Goal: Obtain resource: Obtain resource

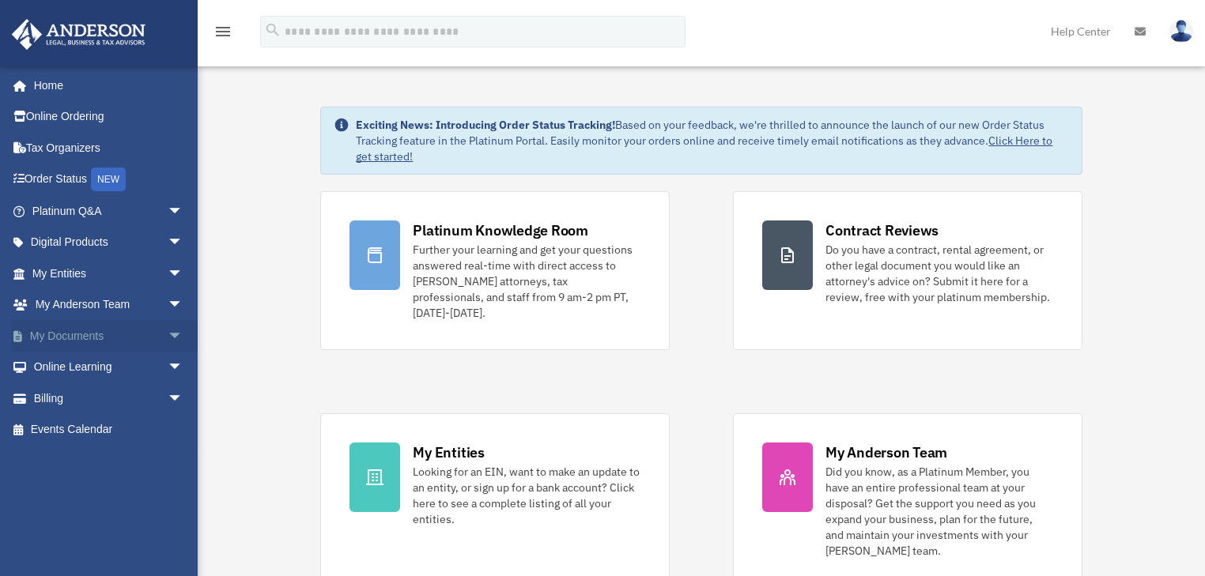
click at [98, 334] on link "My Documents arrow_drop_down" at bounding box center [109, 336] width 196 height 32
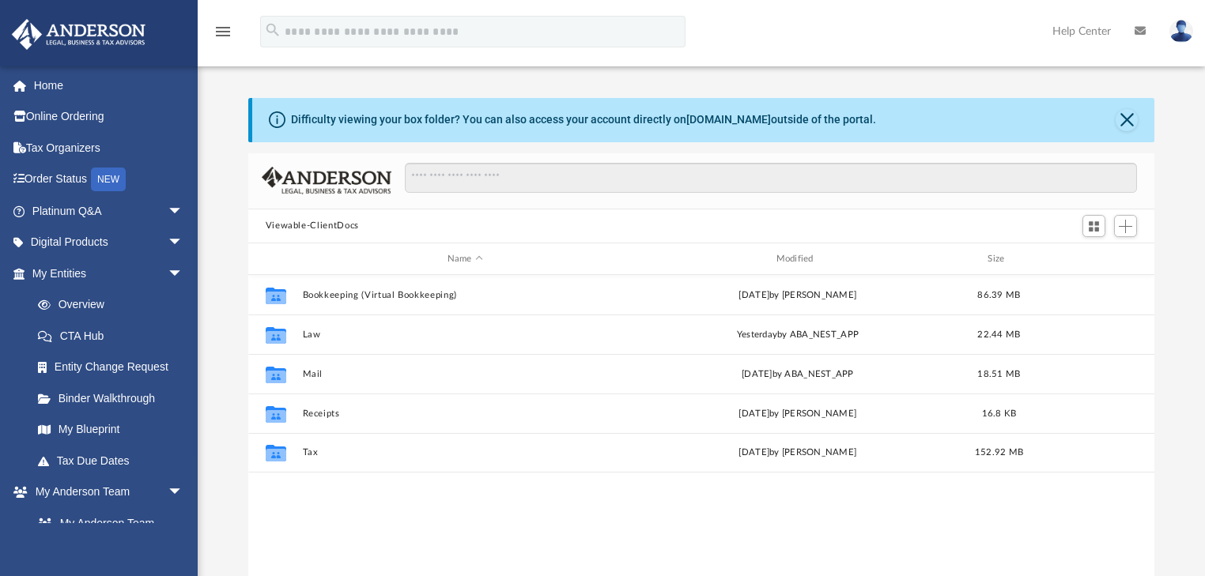
scroll to position [349, 897]
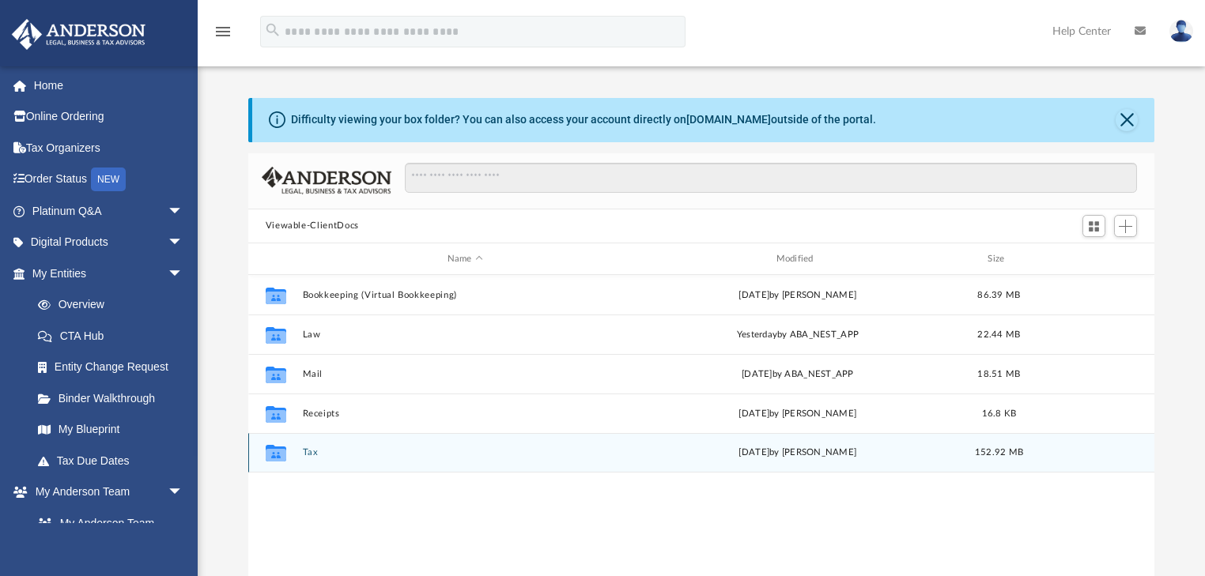
click at [733, 454] on div "[DATE] by [PERSON_NAME]" at bounding box center [798, 454] width 326 height 14
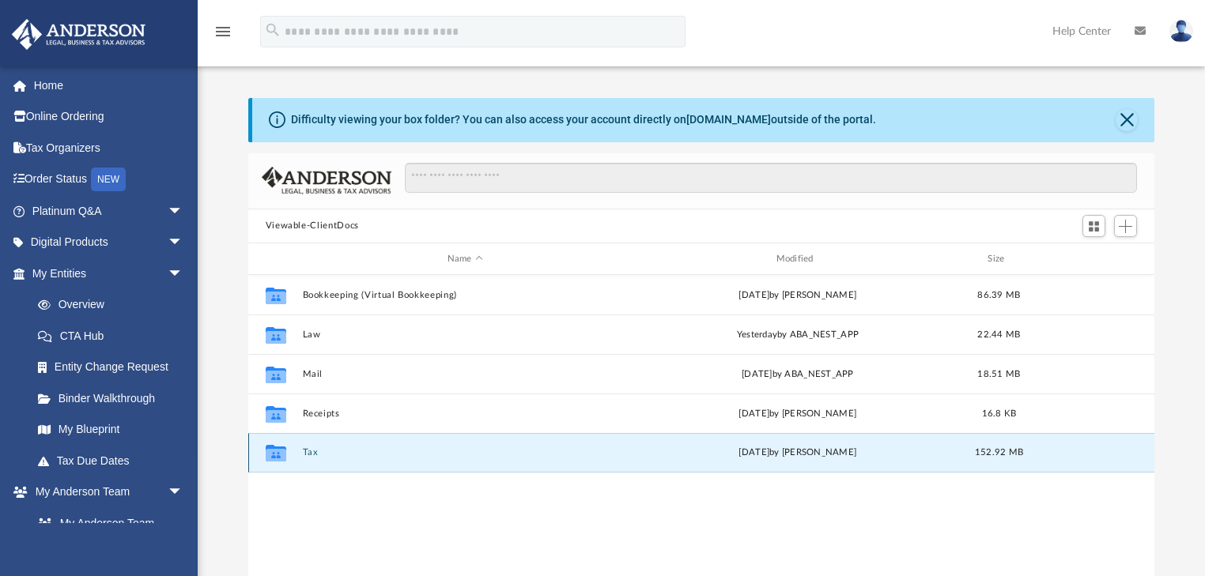
click at [274, 452] on icon "grid" at bounding box center [275, 453] width 21 height 17
click at [272, 445] on icon "grid" at bounding box center [275, 453] width 21 height 17
click at [316, 451] on button "Tax" at bounding box center [465, 453] width 326 height 10
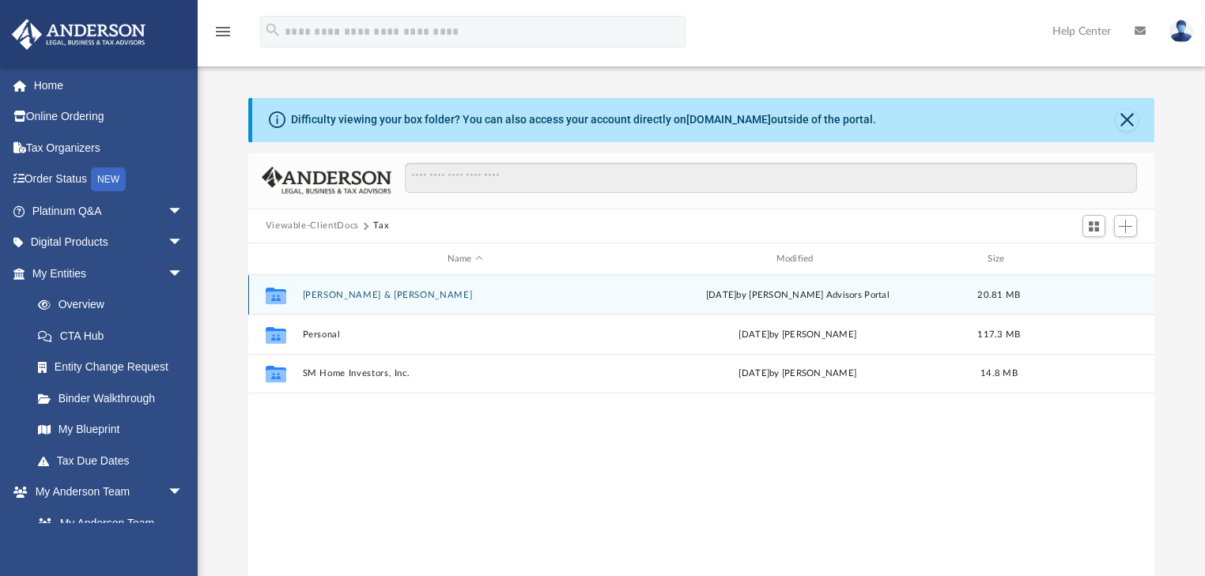
click at [273, 294] on icon "grid" at bounding box center [275, 296] width 21 height 17
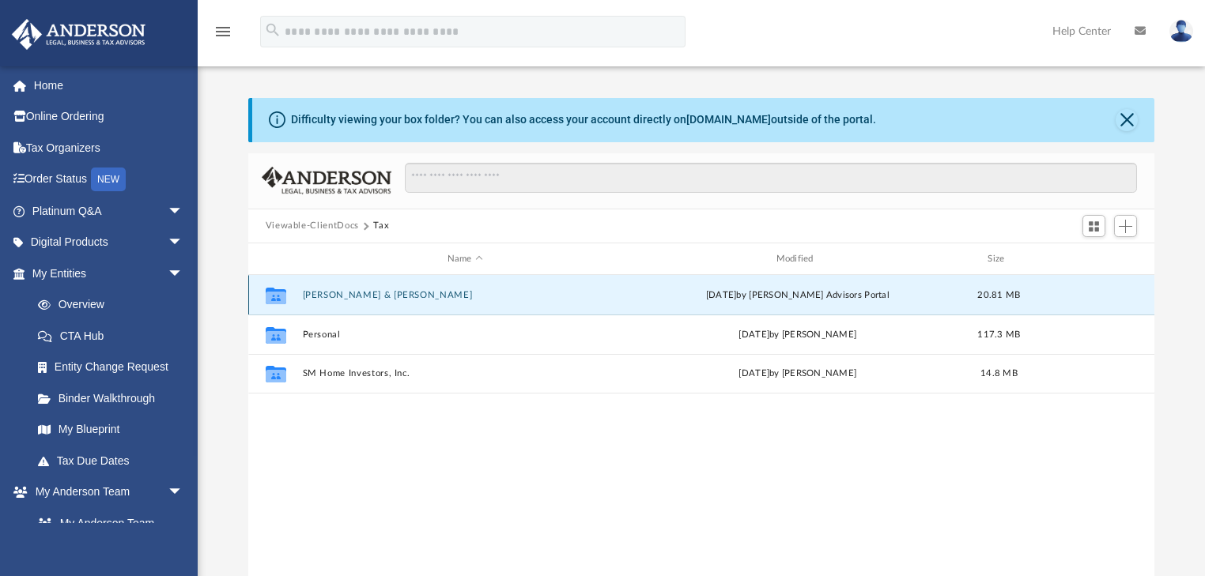
click at [379, 299] on button "Martinez, Sondra I. & Jacobo" at bounding box center [465, 295] width 326 height 10
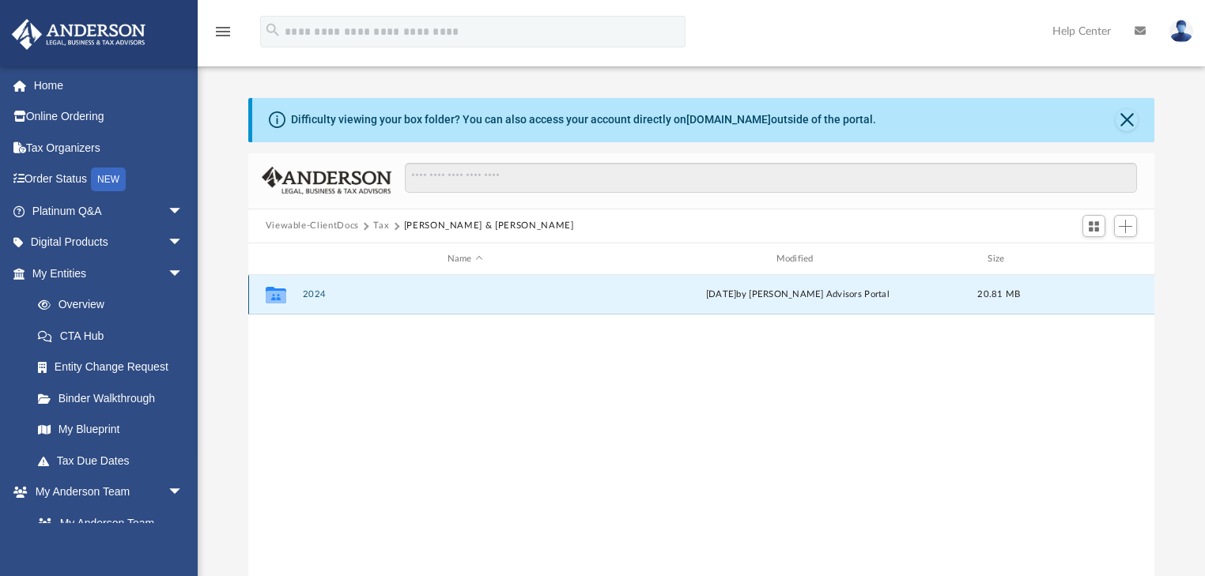
click at [379, 298] on button "2024" at bounding box center [465, 295] width 326 height 10
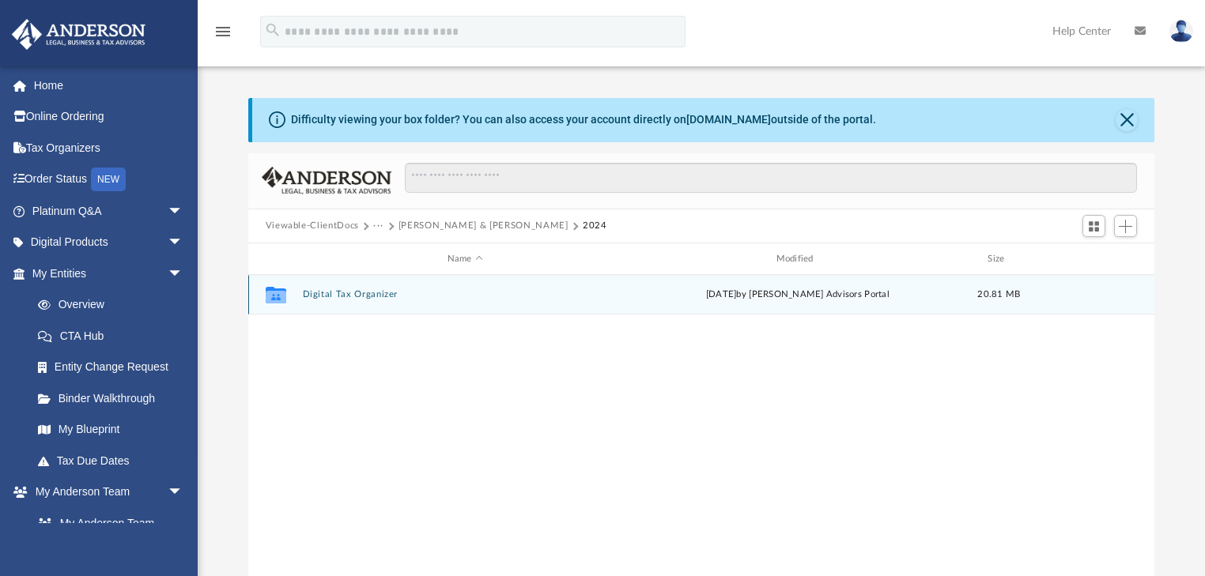
click at [320, 293] on button "Digital Tax Organizer" at bounding box center [465, 295] width 326 height 10
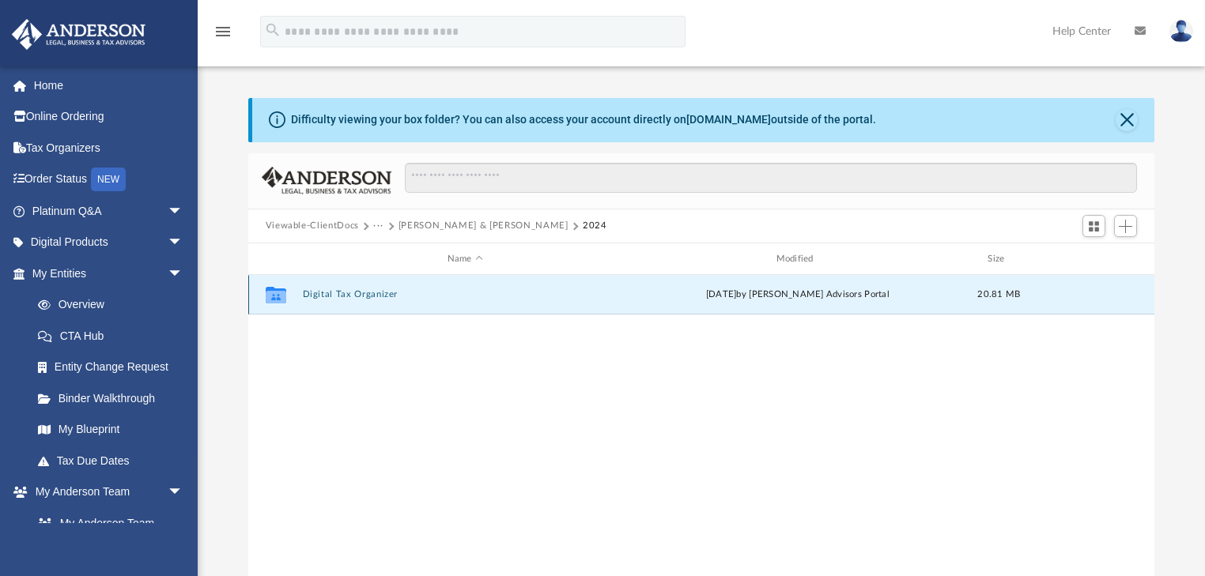
click at [320, 293] on button "Digital Tax Organizer" at bounding box center [465, 295] width 326 height 10
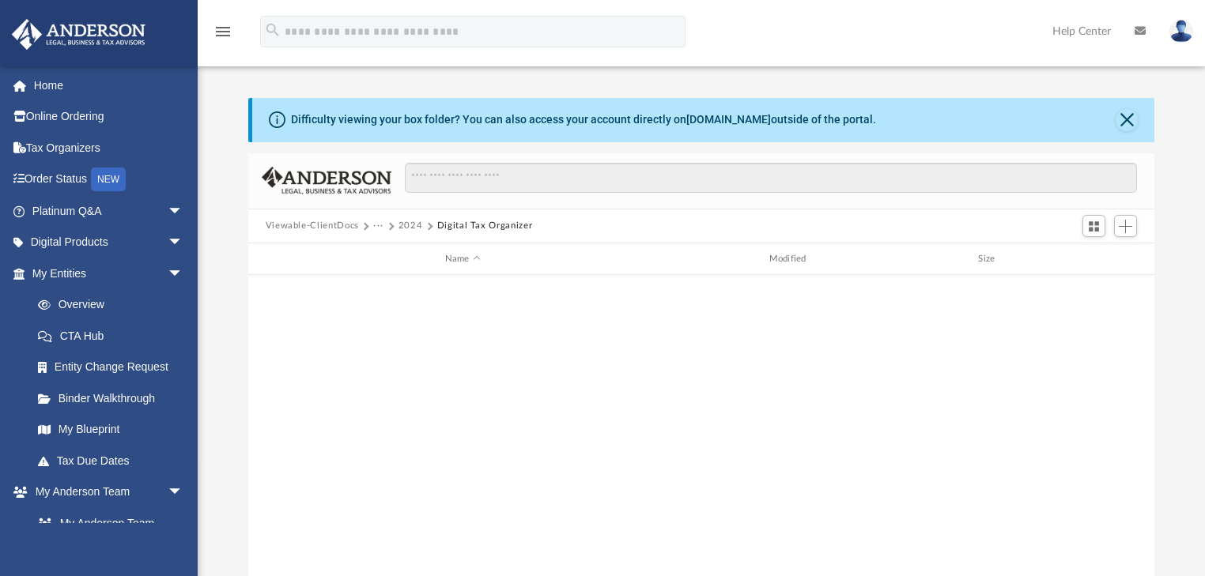
scroll to position [0, 0]
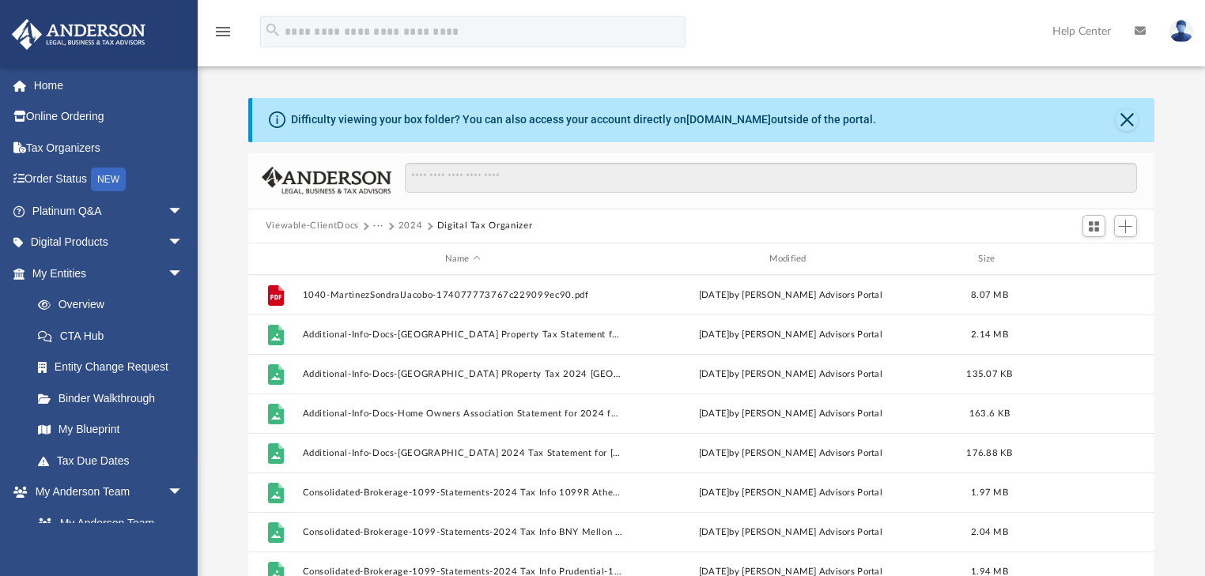
click at [1104, 76] on div "Difficulty viewing your box folder? You can also access your account directly o…" at bounding box center [701, 334] width 1007 height 538
click at [1122, 115] on button "Close" at bounding box center [1126, 120] width 22 height 22
